Goal: Task Accomplishment & Management: Complete application form

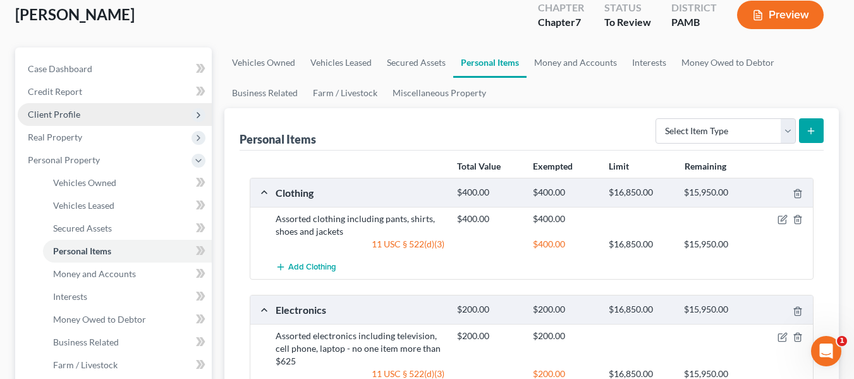
click at [63, 113] on span "Client Profile" at bounding box center [54, 114] width 52 height 11
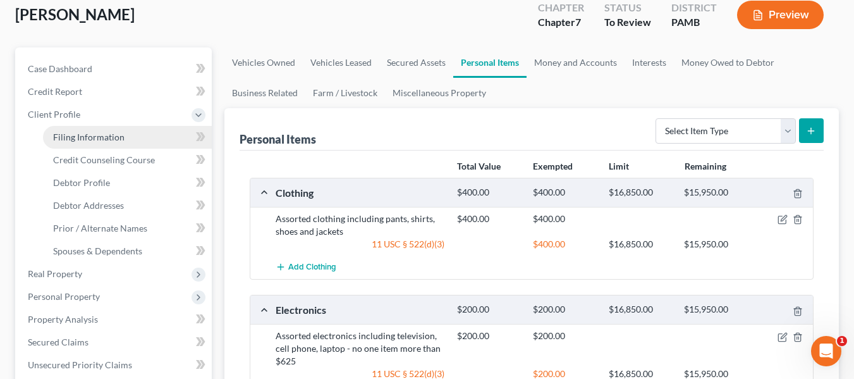
click at [63, 130] on link "Filing Information" at bounding box center [127, 137] width 169 height 23
select select "1"
select select "0"
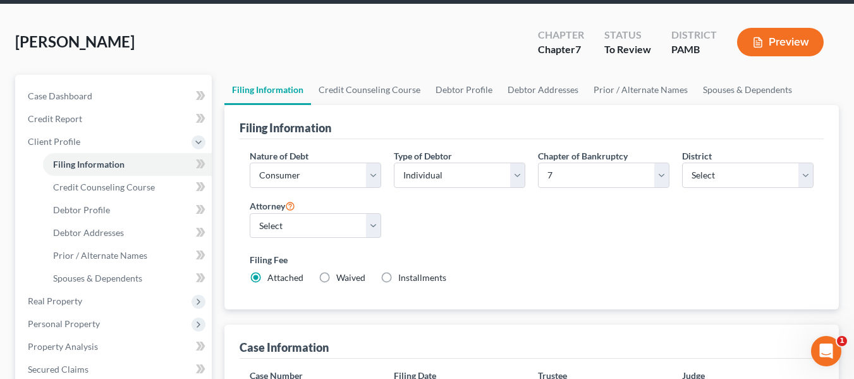
scroll to position [46, 0]
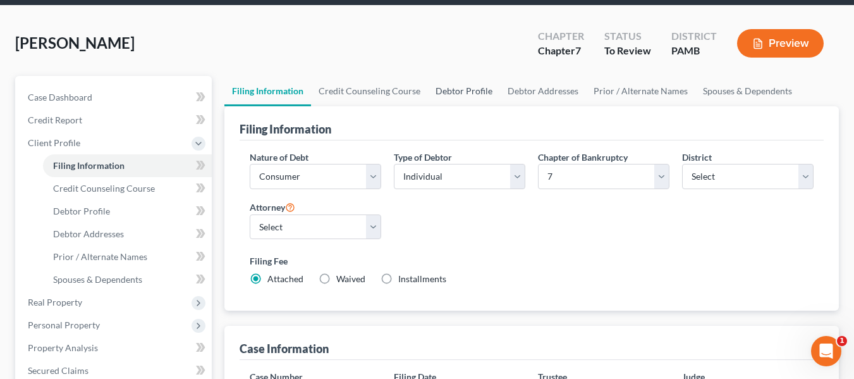
click at [454, 87] on link "Debtor Profile" at bounding box center [464, 91] width 72 height 30
select select "0"
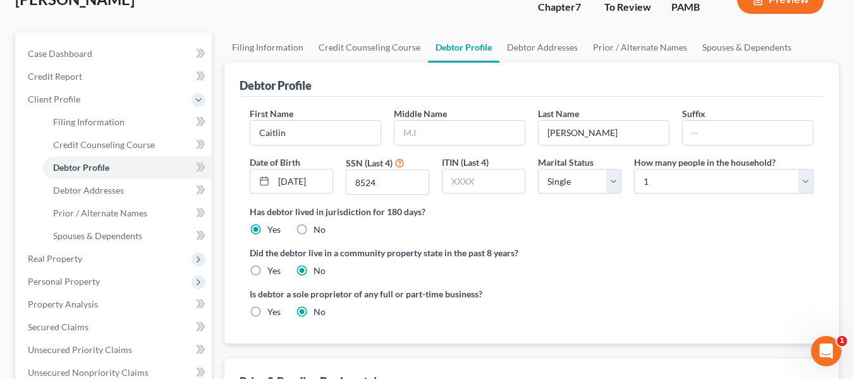
scroll to position [89, 0]
click at [517, 45] on link "Debtor Addresses" at bounding box center [543, 48] width 86 height 30
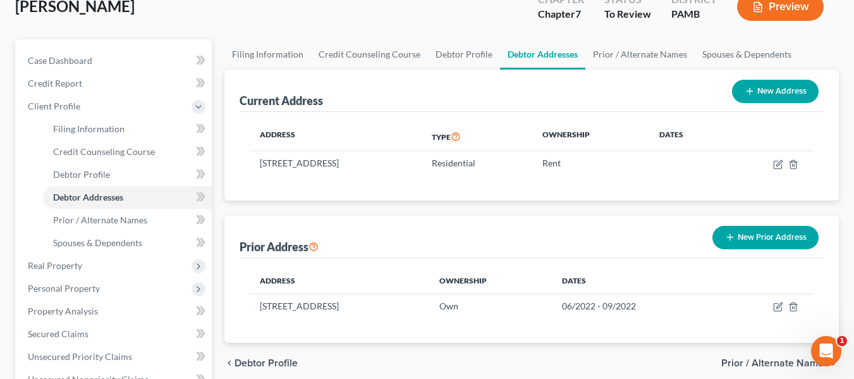
scroll to position [83, 0]
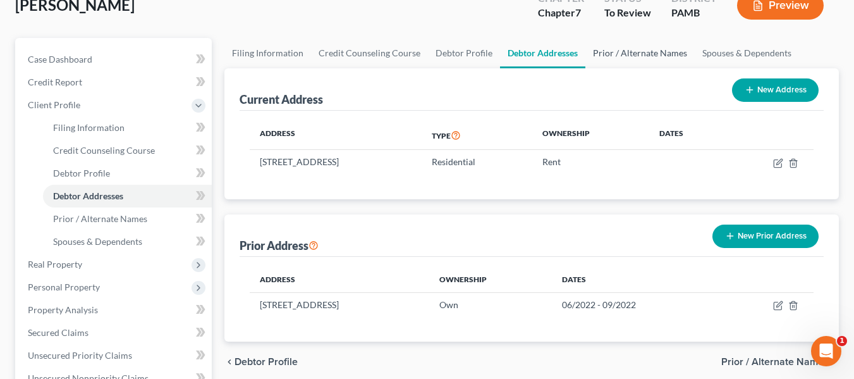
click at [641, 51] on link "Prior / Alternate Names" at bounding box center [640, 53] width 109 height 30
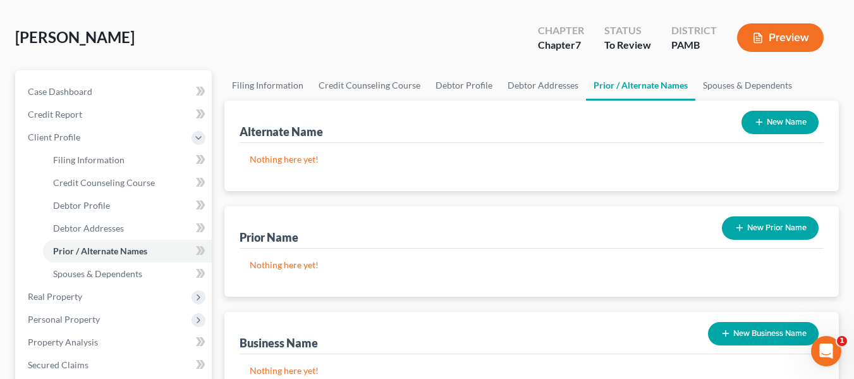
scroll to position [52, 0]
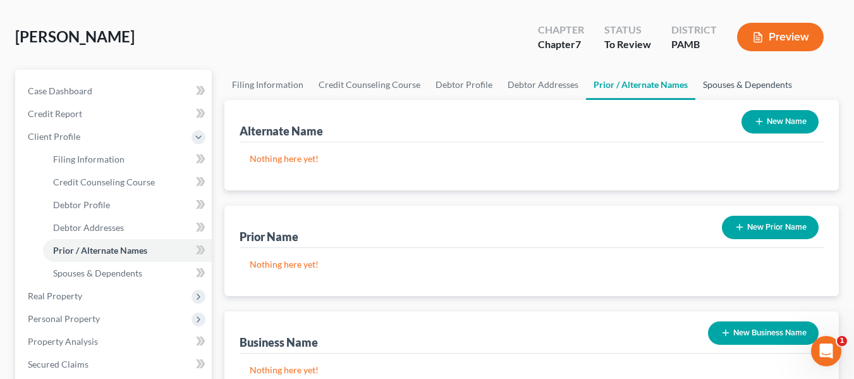
click at [720, 86] on link "Spouses & Dependents" at bounding box center [748, 85] width 104 height 30
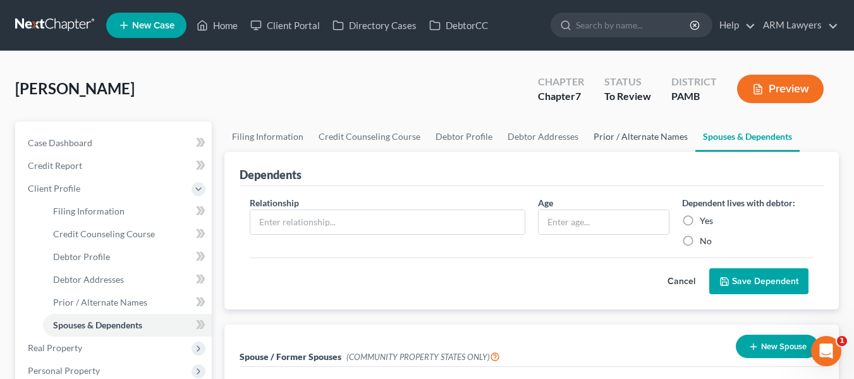
click at [625, 136] on link "Prior / Alternate Names" at bounding box center [640, 136] width 109 height 30
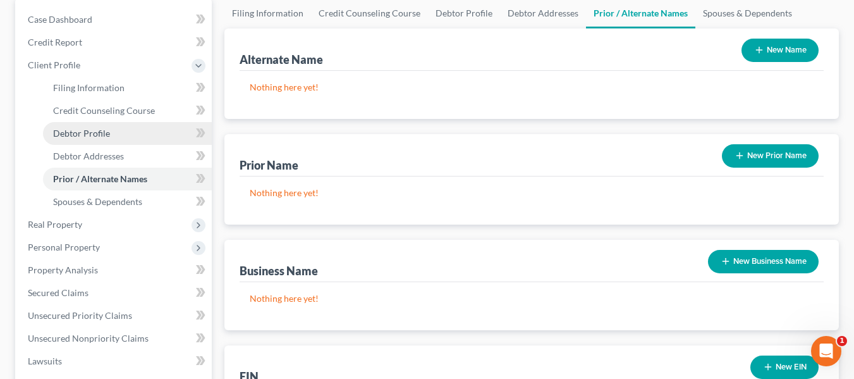
scroll to position [124, 0]
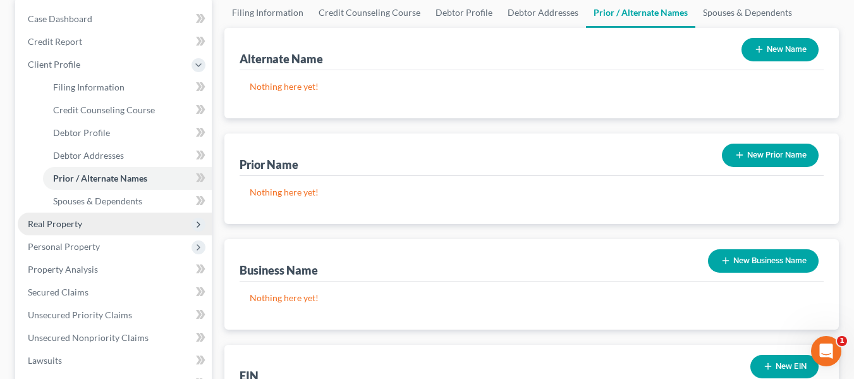
click at [59, 223] on span "Real Property" at bounding box center [55, 223] width 54 height 11
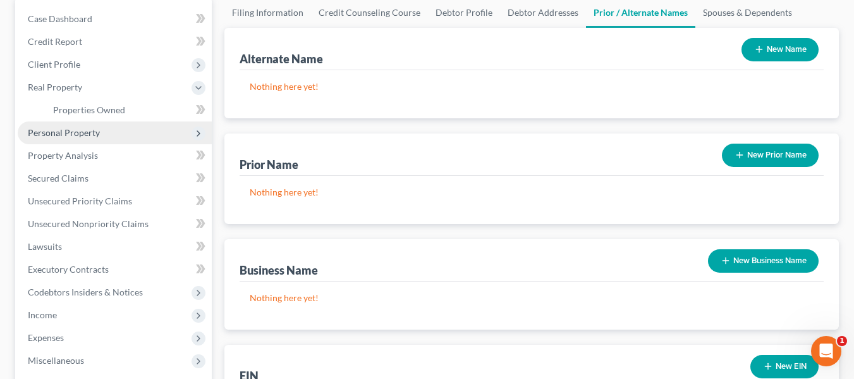
drag, startPoint x: 59, startPoint y: 223, endPoint x: 66, endPoint y: 131, distance: 91.9
click at [66, 131] on span "Personal Property" at bounding box center [64, 132] width 72 height 11
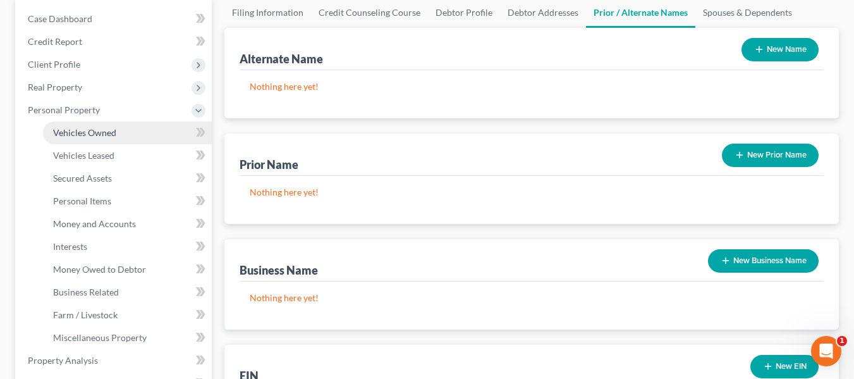
drag, startPoint x: 66, startPoint y: 131, endPoint x: 50, endPoint y: 133, distance: 16.0
click at [50, 133] on link "Vehicles Owned" at bounding box center [127, 132] width 169 height 23
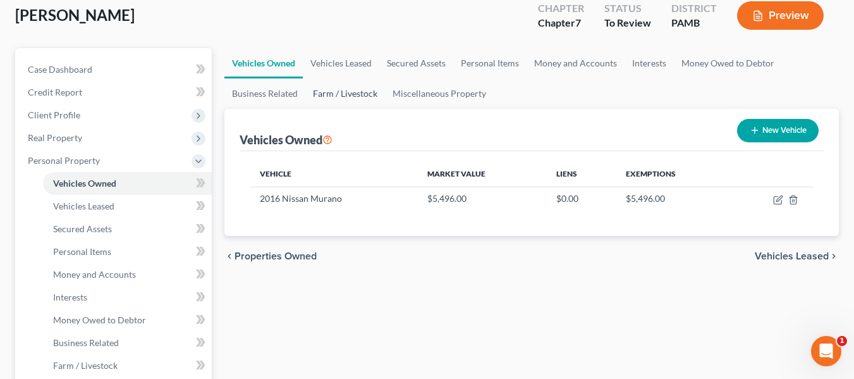
scroll to position [74, 0]
click at [347, 63] on link "Vehicles Leased" at bounding box center [341, 62] width 77 height 30
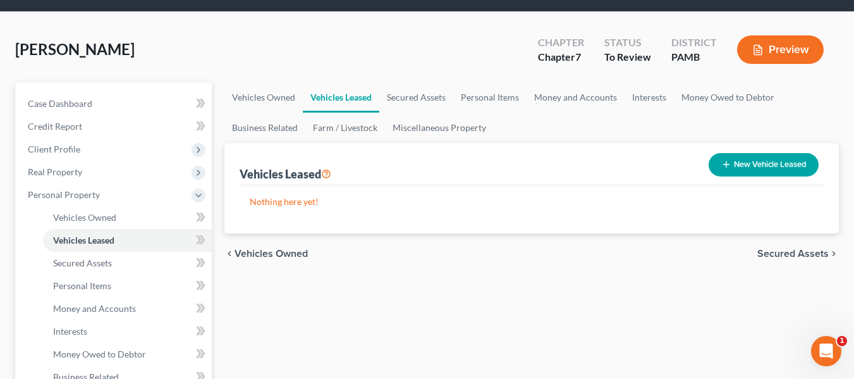
scroll to position [40, 0]
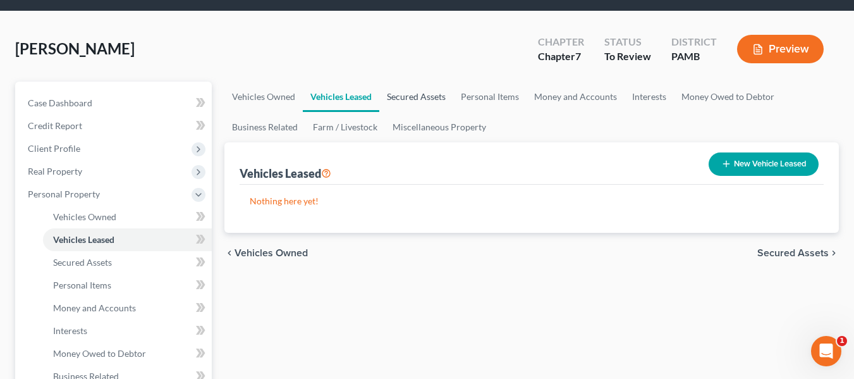
click at [402, 100] on link "Secured Assets" at bounding box center [416, 97] width 74 height 30
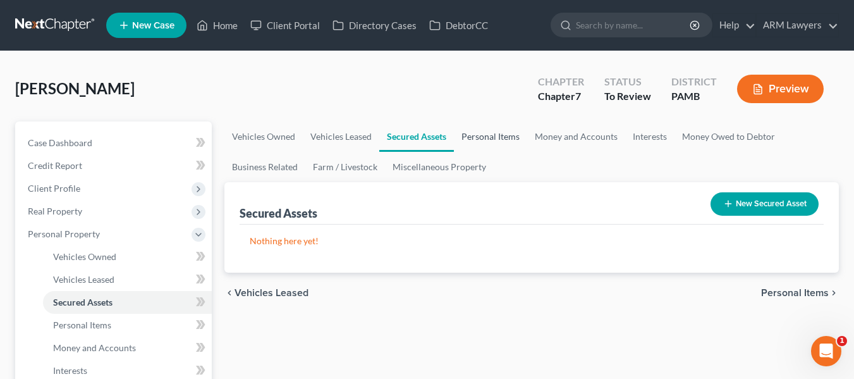
click at [474, 137] on link "Personal Items" at bounding box center [490, 136] width 73 height 30
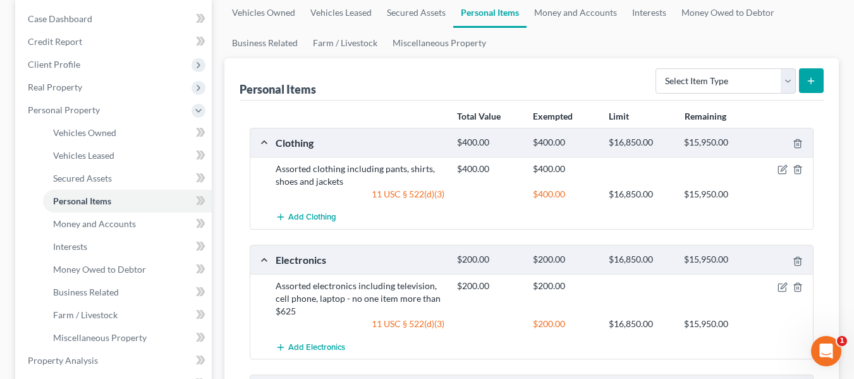
scroll to position [117, 0]
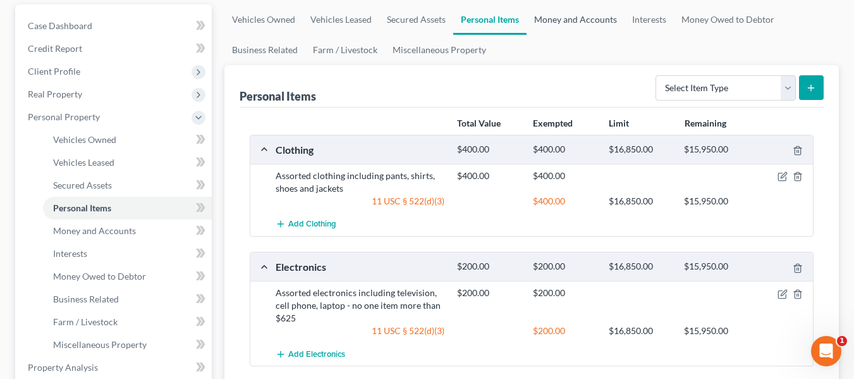
click at [557, 15] on link "Money and Accounts" at bounding box center [576, 19] width 98 height 30
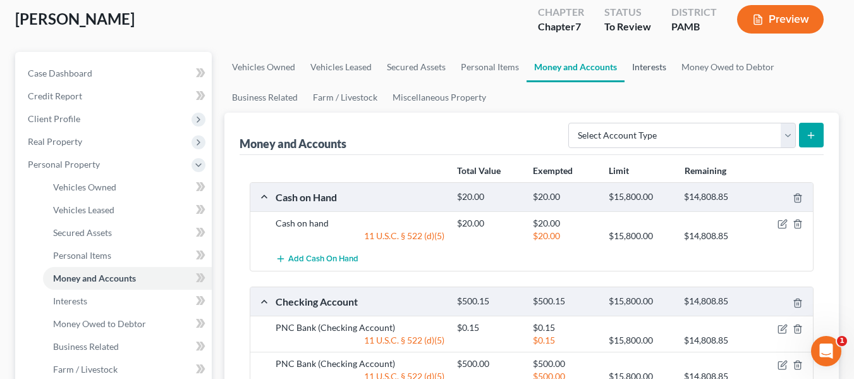
scroll to position [159, 0]
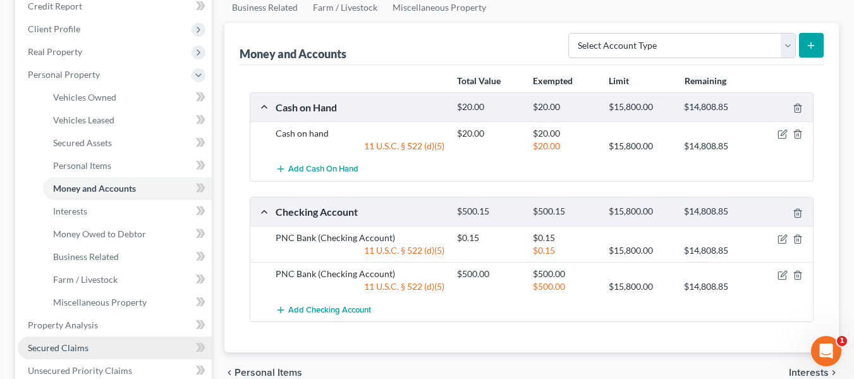
drag, startPoint x: 648, startPoint y: 73, endPoint x: 70, endPoint y: 338, distance: 636.2
click at [70, 338] on link "Secured Claims" at bounding box center [115, 347] width 194 height 23
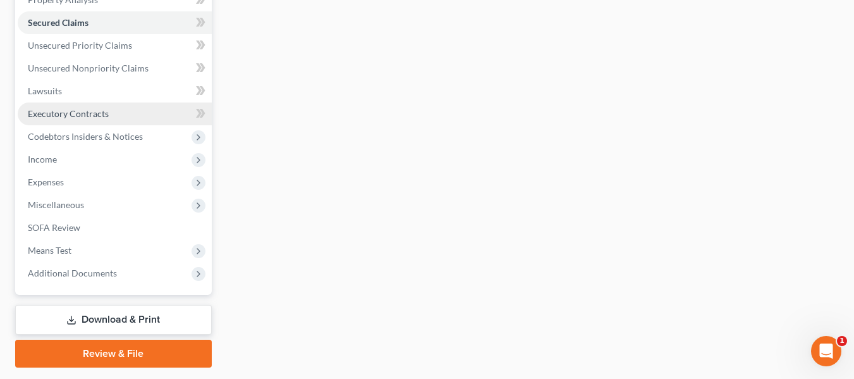
click at [89, 104] on link "Executory Contracts" at bounding box center [115, 113] width 194 height 23
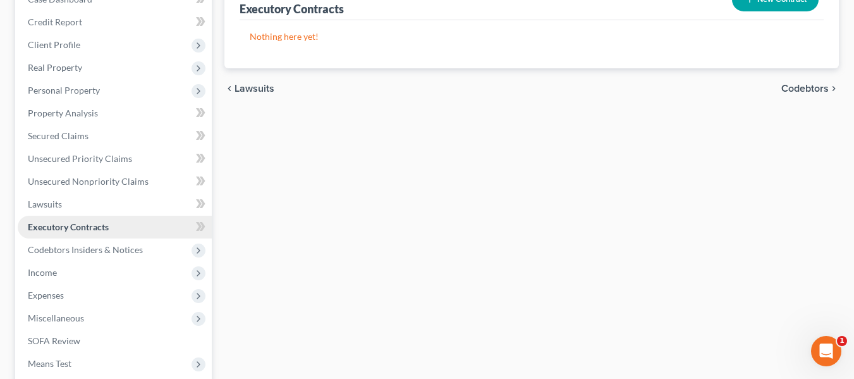
scroll to position [147, 0]
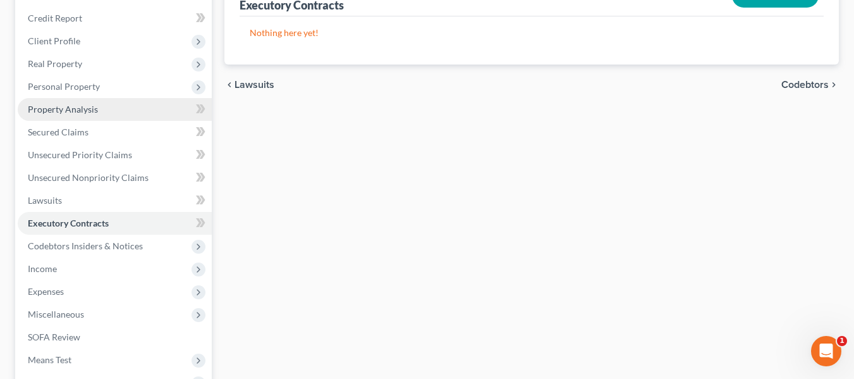
click at [65, 107] on span "Property Analysis" at bounding box center [63, 109] width 70 height 11
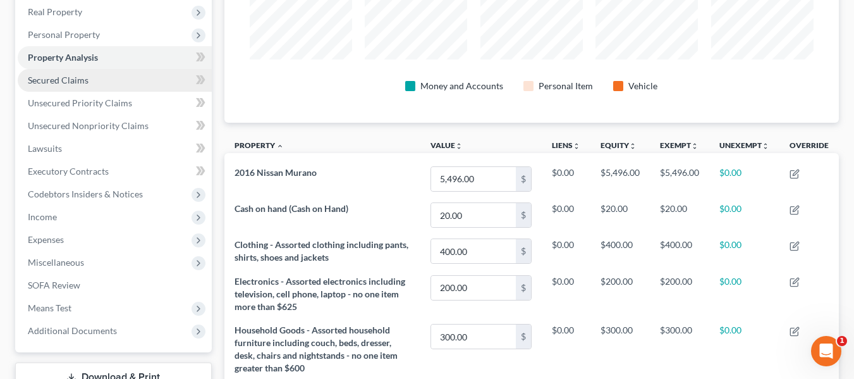
click at [72, 85] on link "Secured Claims" at bounding box center [115, 80] width 194 height 23
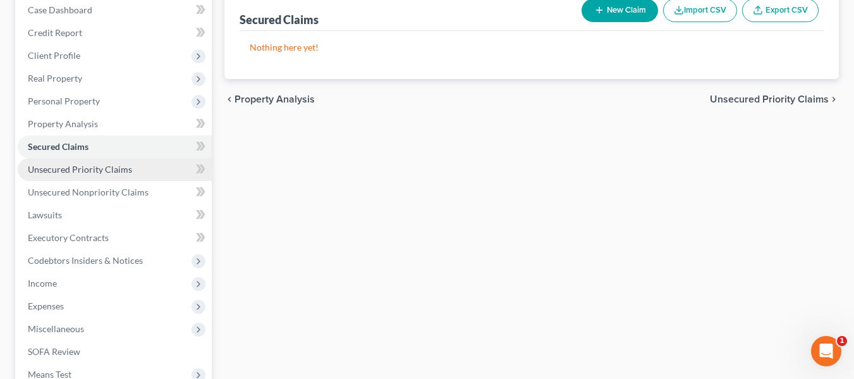
click at [65, 168] on span "Unsecured Priority Claims" at bounding box center [80, 169] width 104 height 11
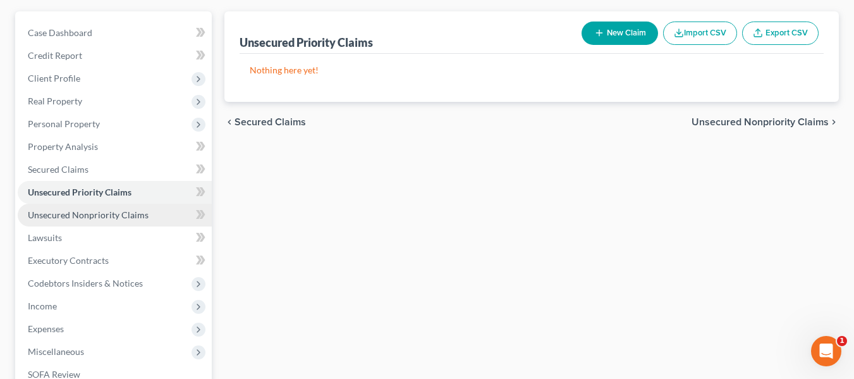
click at [62, 212] on span "Unsecured Nonpriority Claims" at bounding box center [88, 214] width 121 height 11
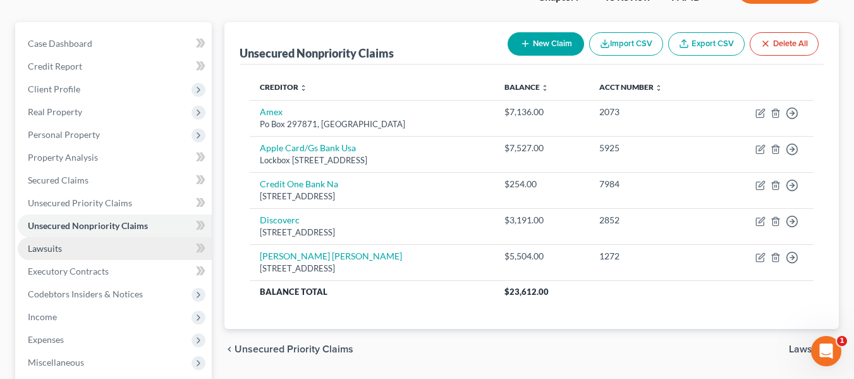
click at [80, 249] on link "Lawsuits" at bounding box center [115, 248] width 194 height 23
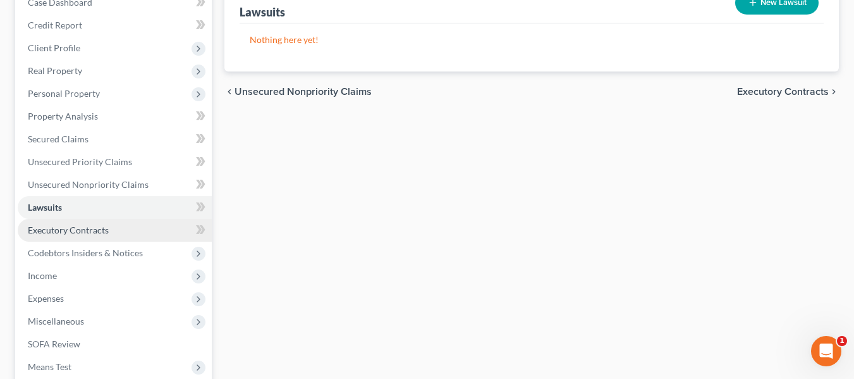
click at [61, 235] on span "Executory Contracts" at bounding box center [68, 230] width 81 height 11
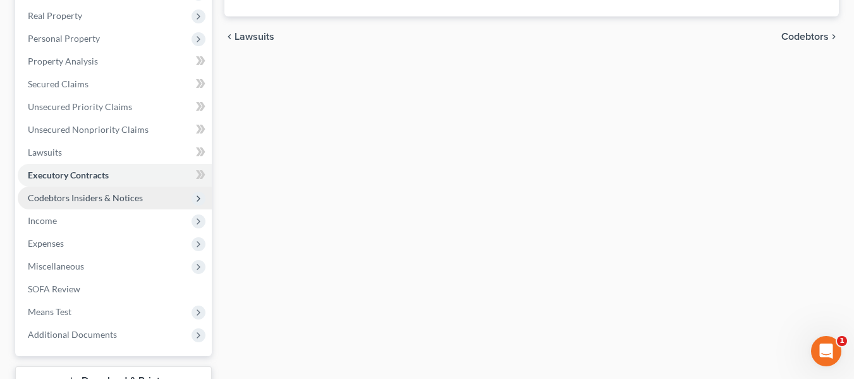
click at [61, 202] on span "Codebtors Insiders & Notices" at bounding box center [85, 197] width 115 height 11
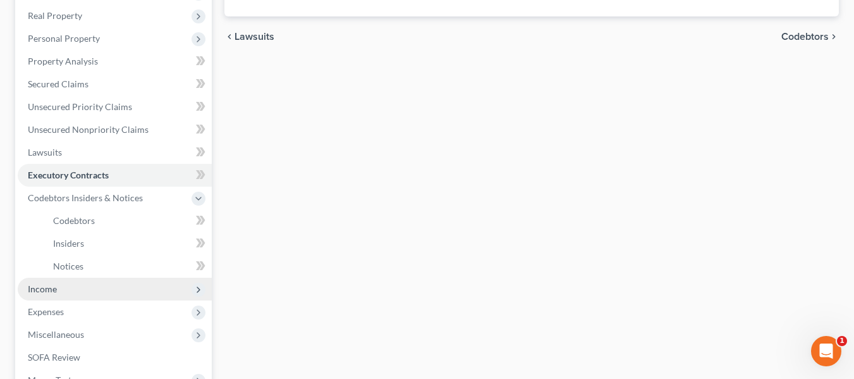
click at [43, 289] on span "Income" at bounding box center [42, 288] width 29 height 11
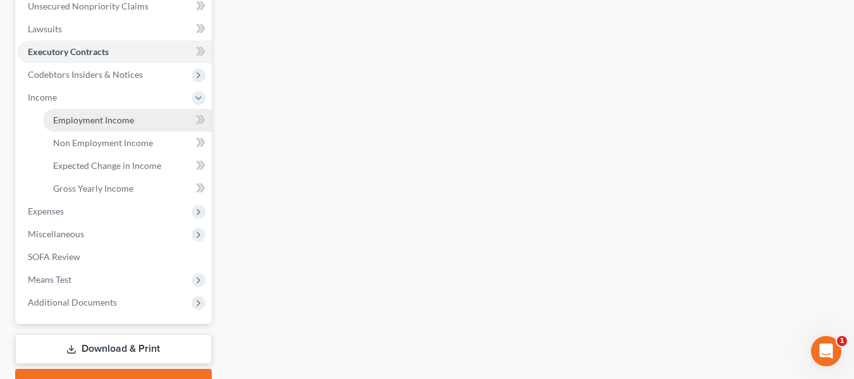
click at [64, 118] on span "Employment Income" at bounding box center [93, 119] width 81 height 11
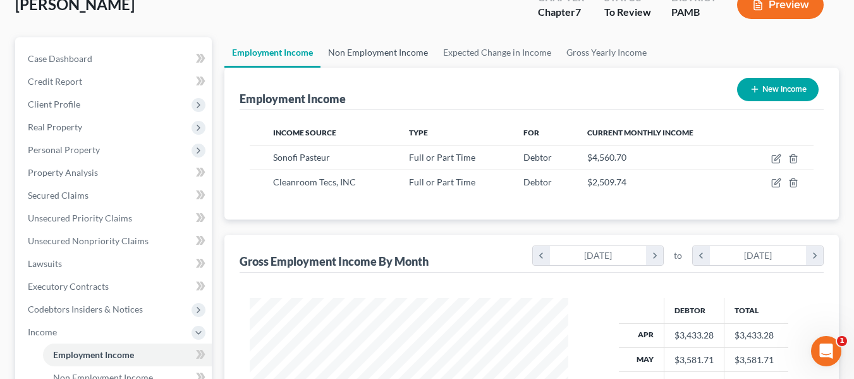
click at [349, 51] on link "Non Employment Income" at bounding box center [378, 52] width 115 height 30
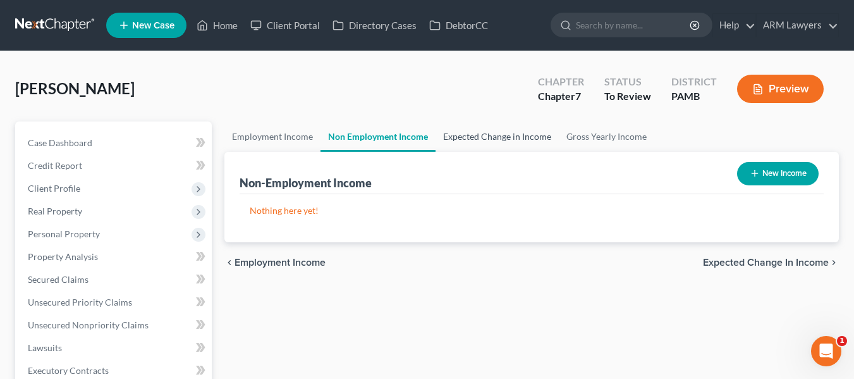
click at [524, 142] on link "Expected Change in Income" at bounding box center [497, 136] width 123 height 30
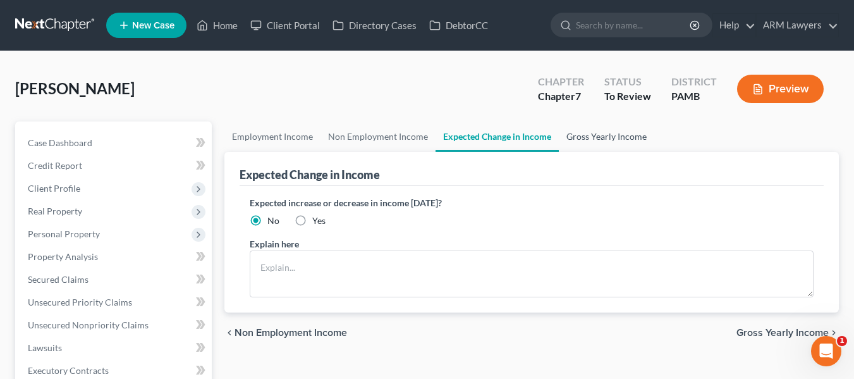
click at [586, 133] on link "Gross Yearly Income" at bounding box center [607, 136] width 96 height 30
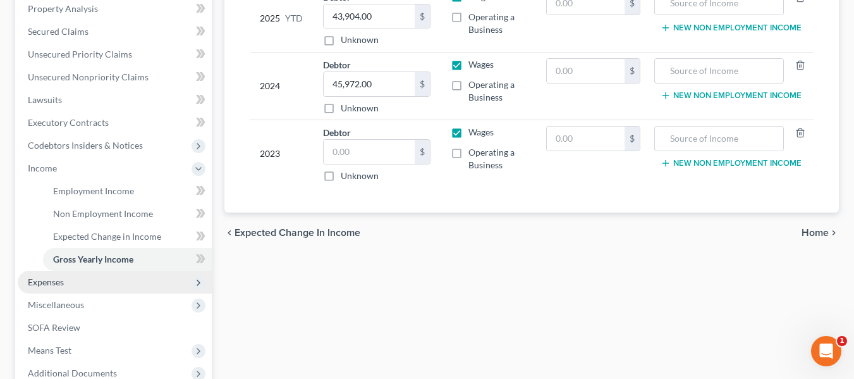
click at [64, 275] on span "Expenses" at bounding box center [115, 282] width 194 height 23
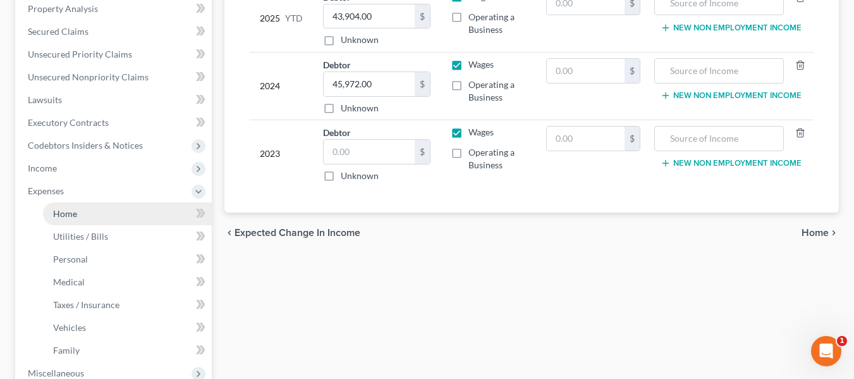
click at [54, 216] on span "Home" at bounding box center [65, 213] width 24 height 11
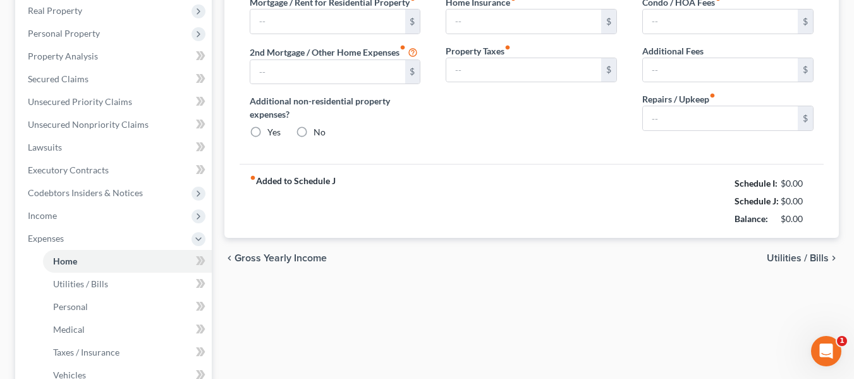
type input "600.00"
type input "0.00"
radio input "true"
type input "0.00"
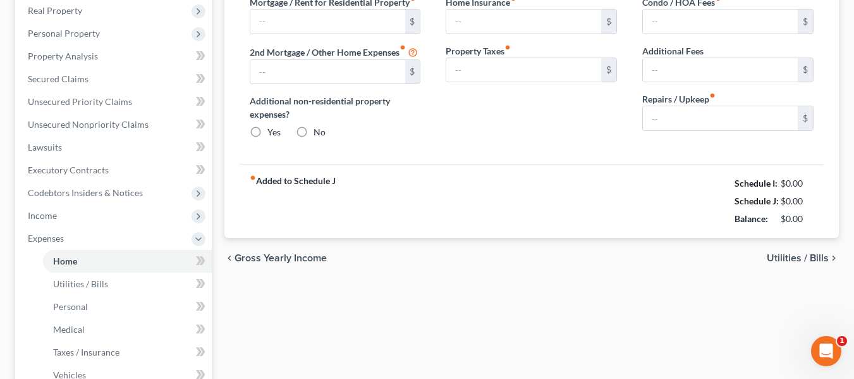
type input "0.00"
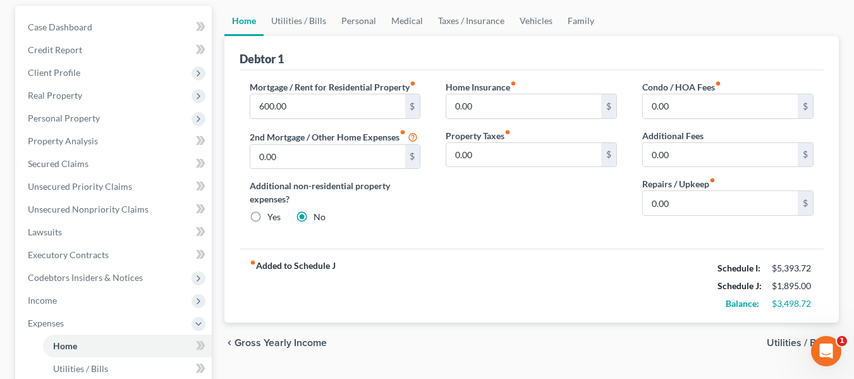
scroll to position [101, 0]
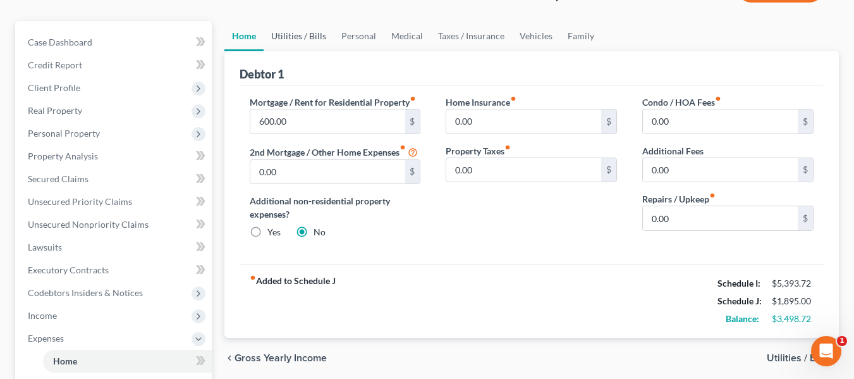
click at [307, 37] on link "Utilities / Bills" at bounding box center [299, 36] width 70 height 30
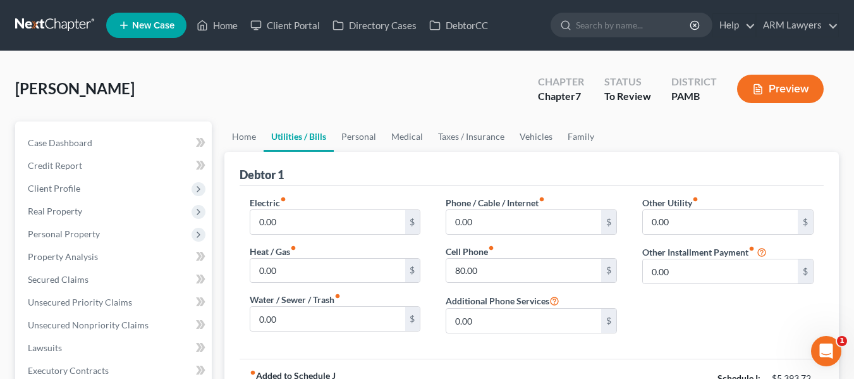
scroll to position [45, 0]
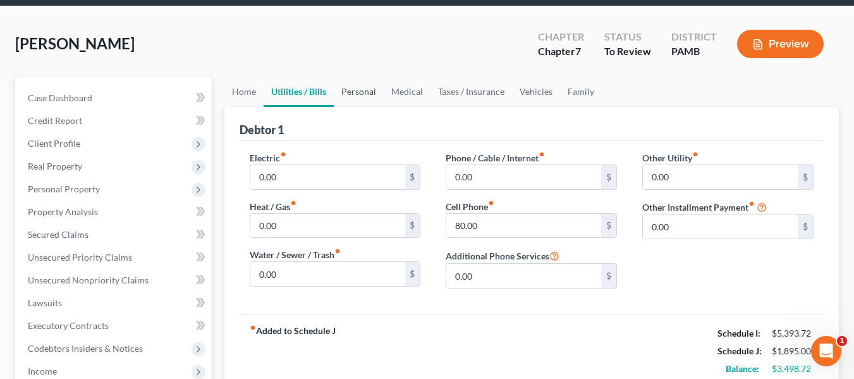
click at [374, 93] on link "Personal" at bounding box center [359, 92] width 50 height 30
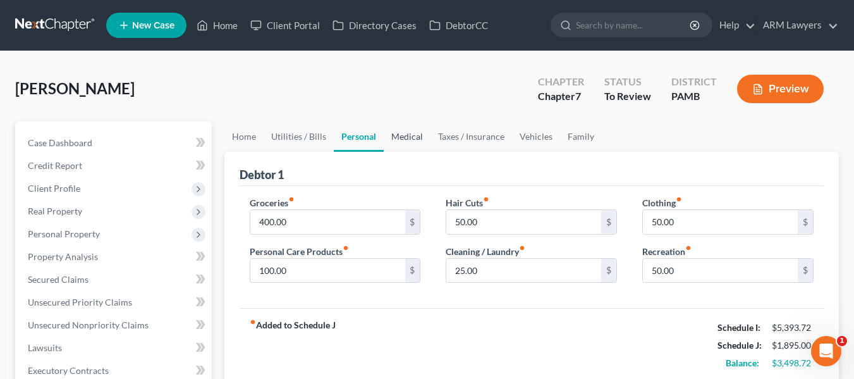
click at [407, 139] on link "Medical" at bounding box center [407, 136] width 47 height 30
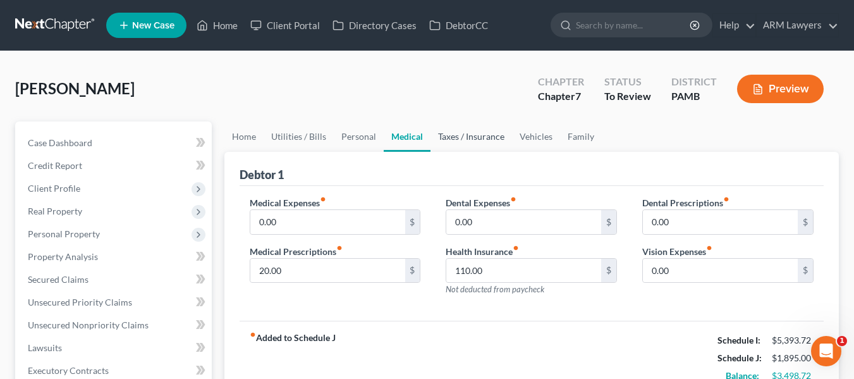
click at [455, 136] on link "Taxes / Insurance" at bounding box center [472, 136] width 82 height 30
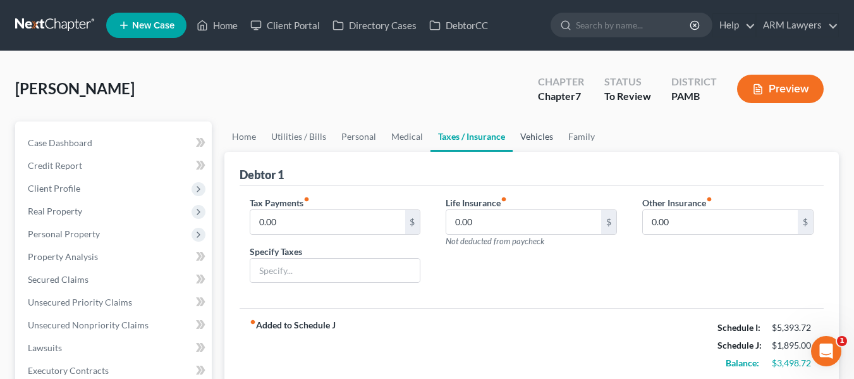
click at [531, 140] on link "Vehicles" at bounding box center [537, 136] width 48 height 30
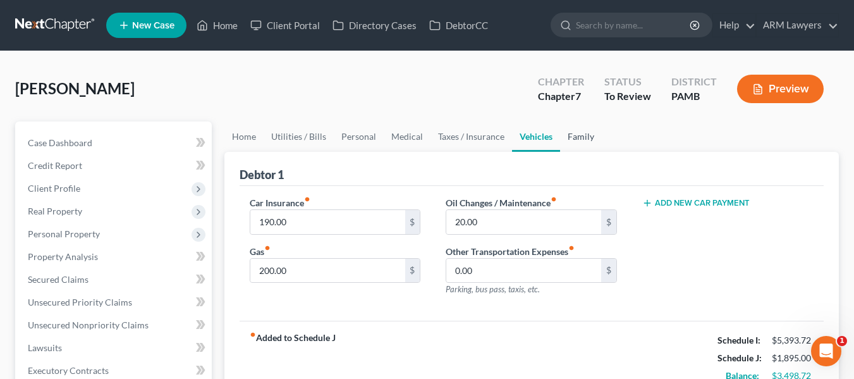
click at [570, 137] on link "Family" at bounding box center [581, 136] width 42 height 30
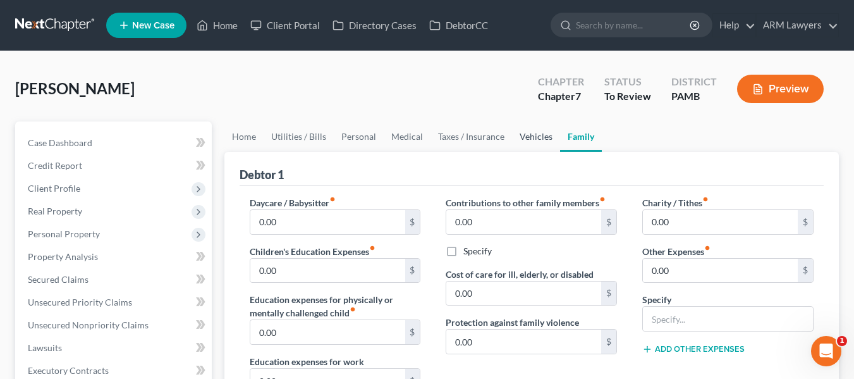
click at [527, 142] on link "Vehicles" at bounding box center [536, 136] width 48 height 30
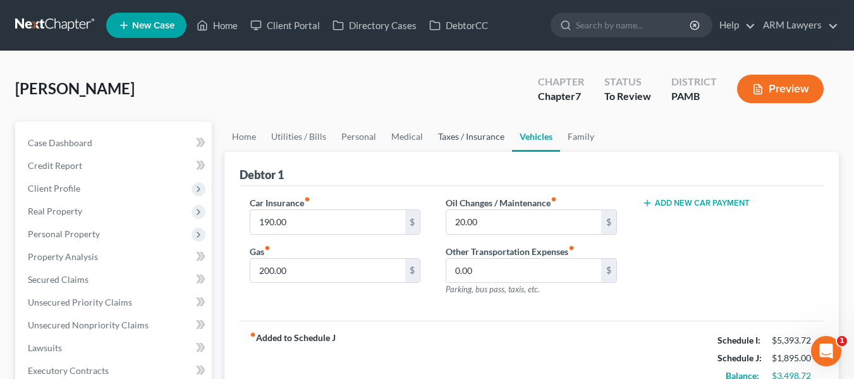
click at [482, 137] on link "Taxes / Insurance" at bounding box center [472, 136] width 82 height 30
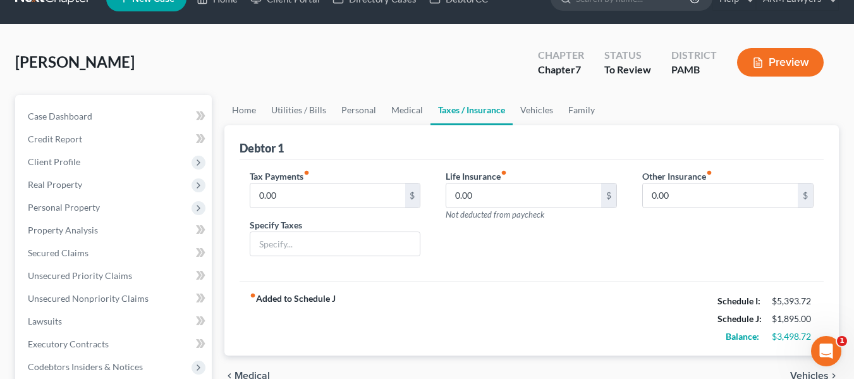
scroll to position [27, 0]
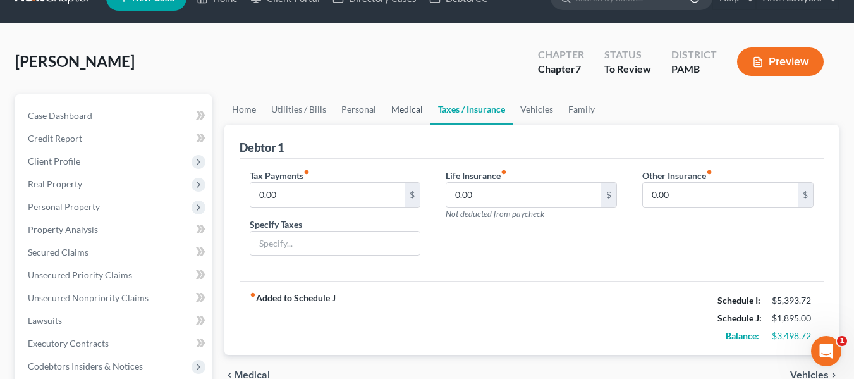
click at [404, 105] on link "Medical" at bounding box center [407, 109] width 47 height 30
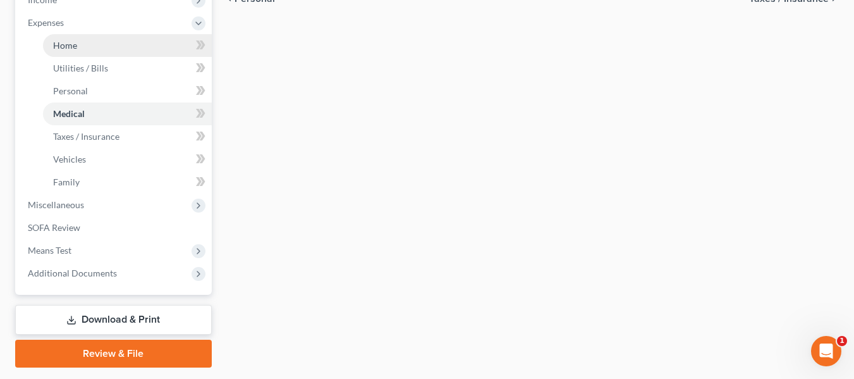
scroll to position [417, 0]
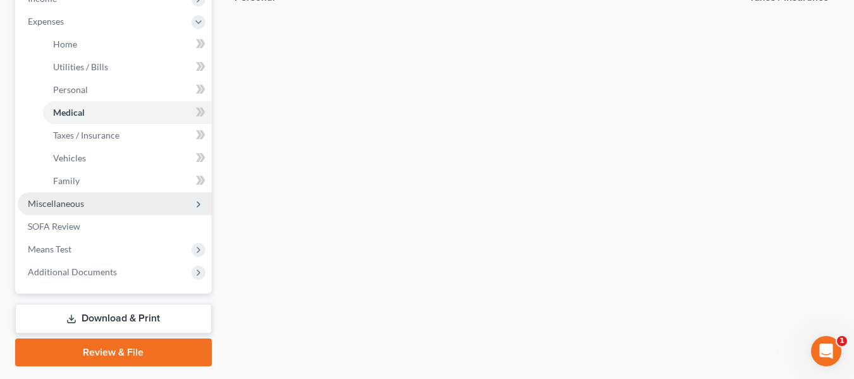
click at [74, 207] on span "Miscellaneous" at bounding box center [56, 203] width 56 height 11
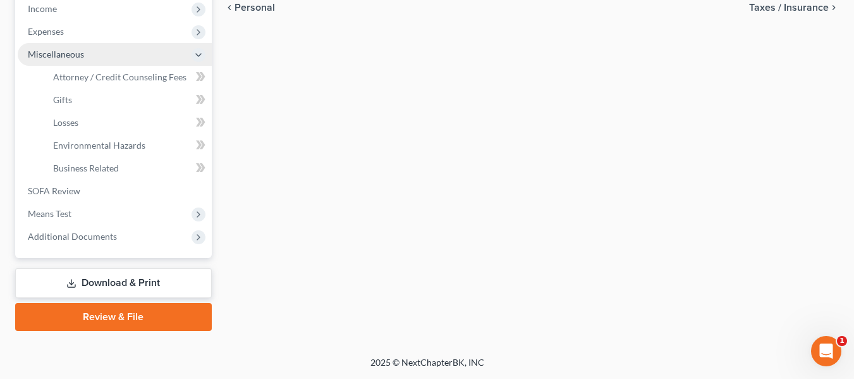
scroll to position [407, 0]
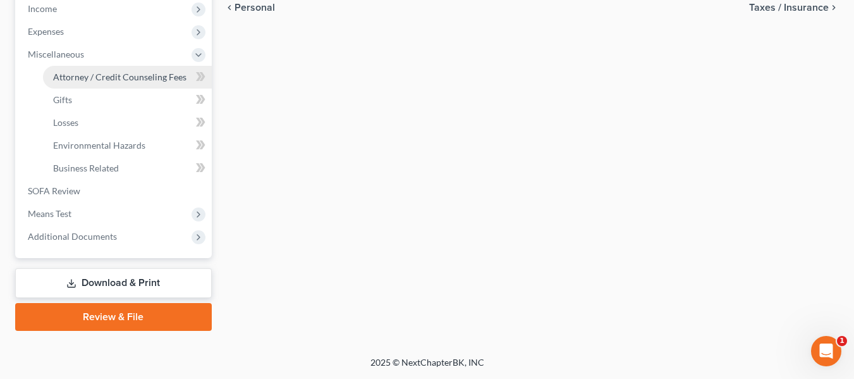
click at [87, 85] on link "Attorney / Credit Counseling Fees" at bounding box center [127, 77] width 169 height 23
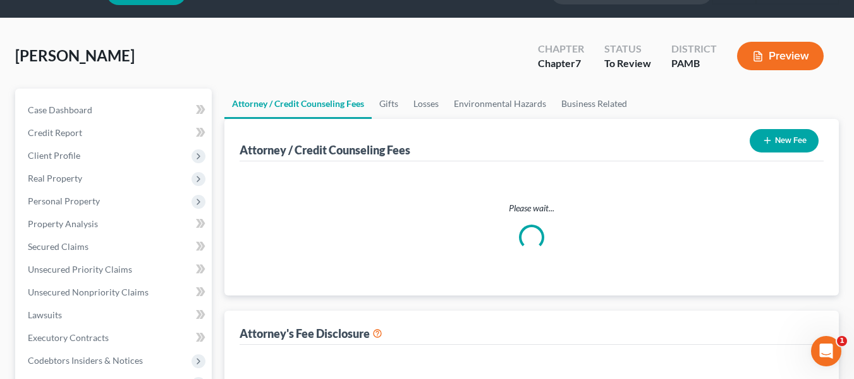
select select "0"
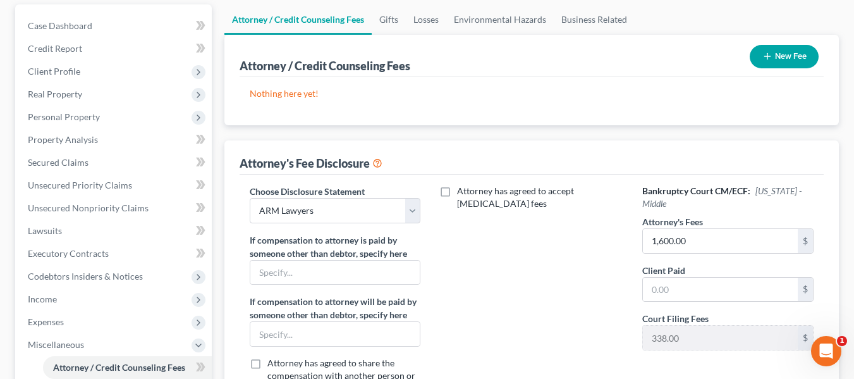
scroll to position [407, 0]
